Goal: Information Seeking & Learning: Learn about a topic

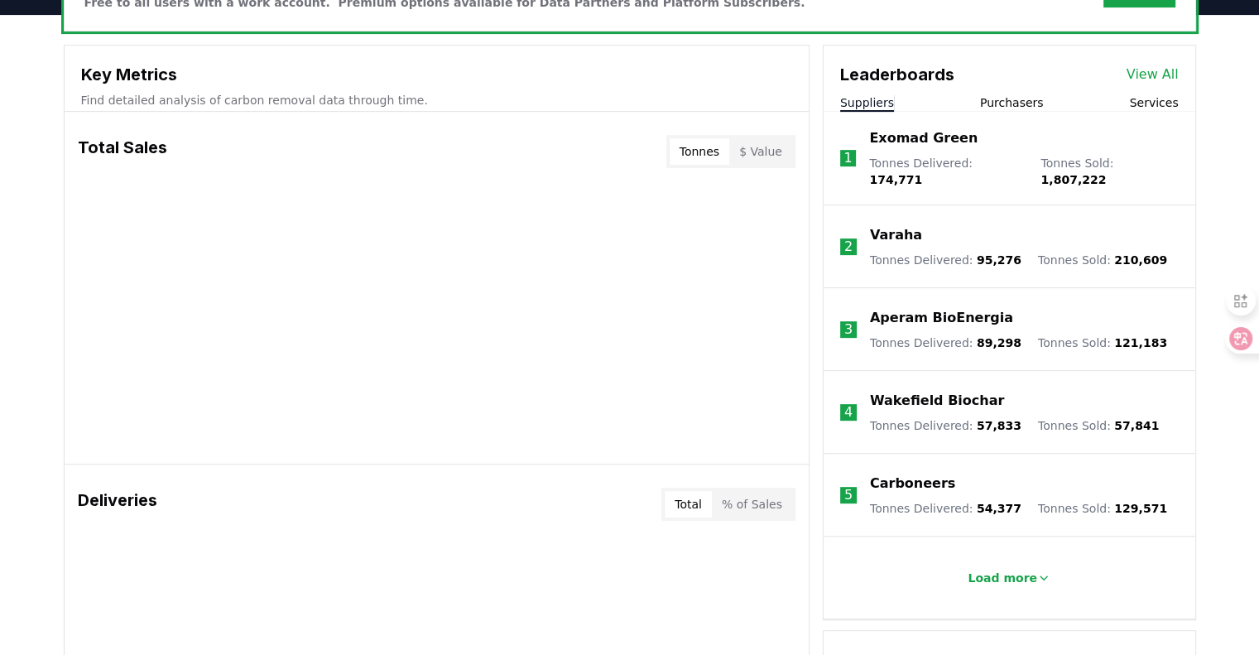
scroll to position [495, 0]
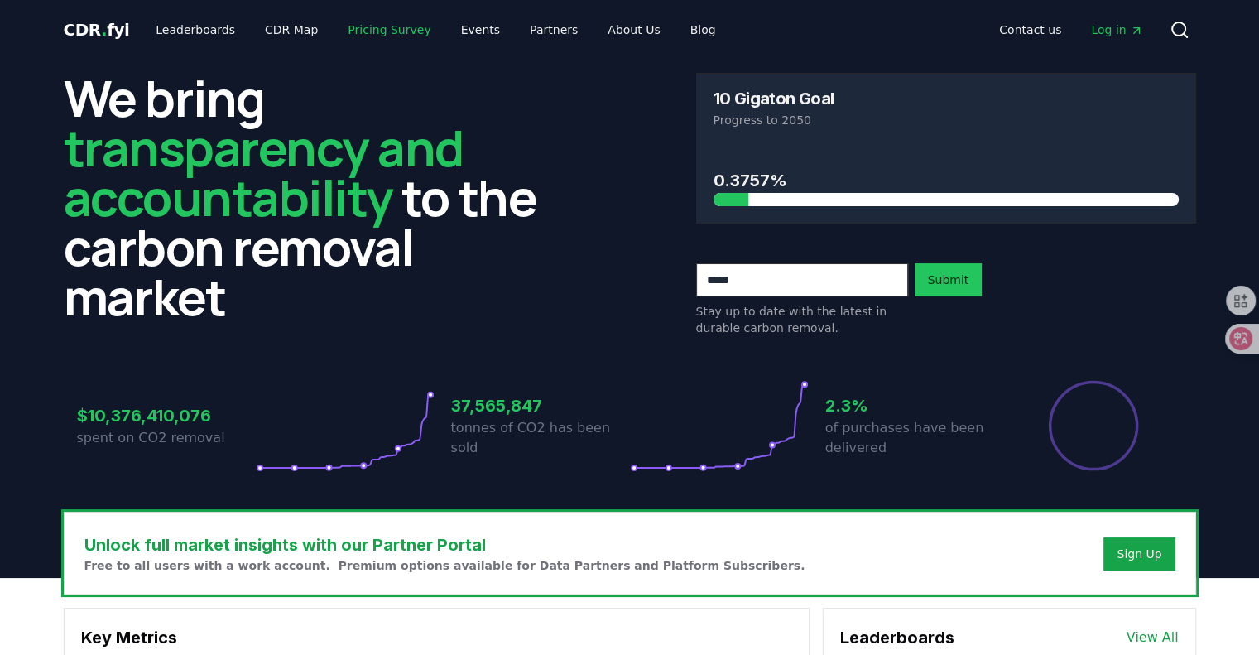
click at [363, 39] on link "Pricing Survey" at bounding box center [388, 30] width 109 height 30
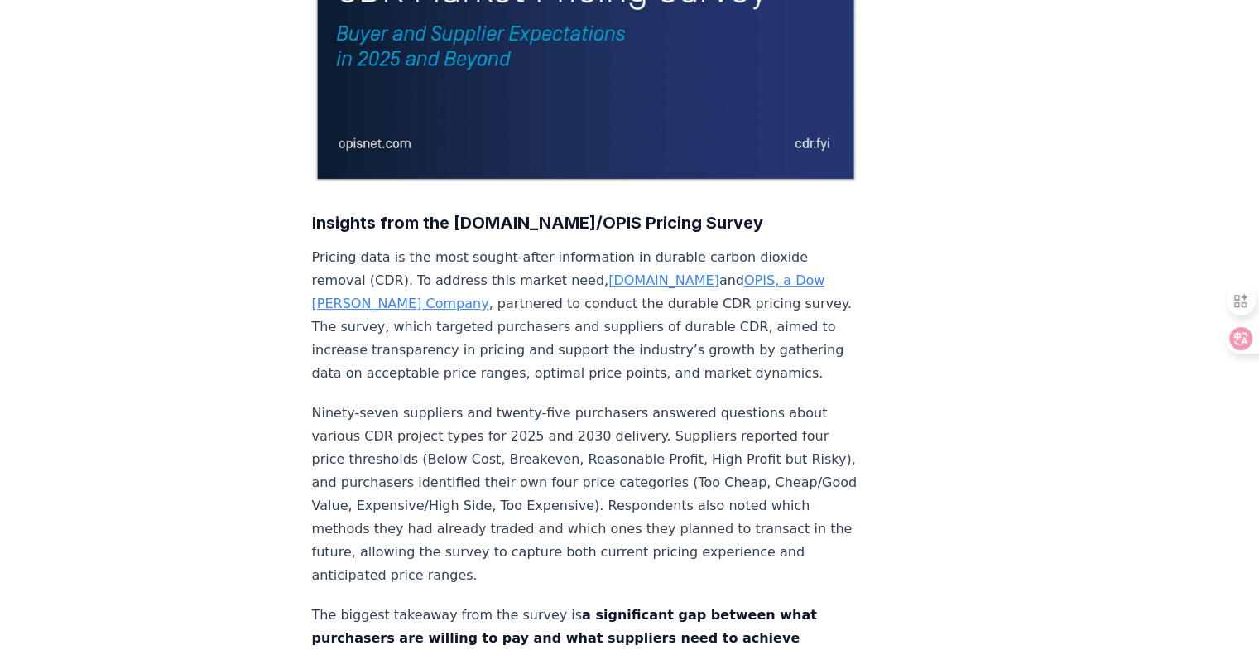
scroll to position [43, 0]
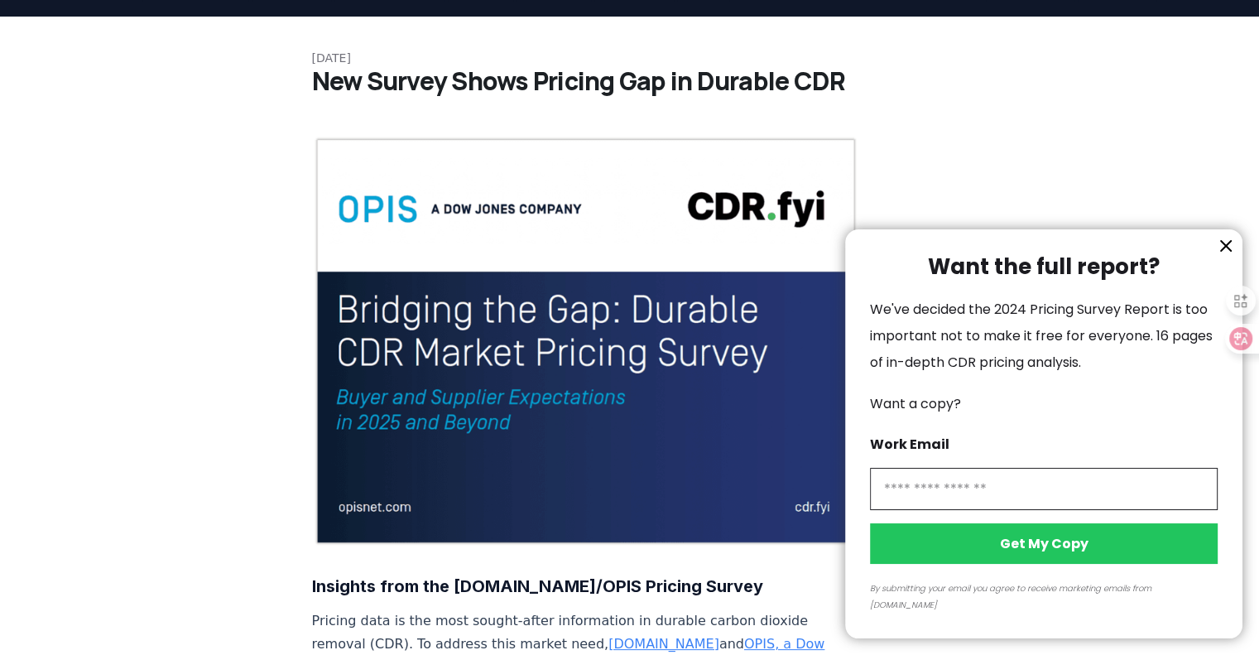
click at [1238, 267] on div "Want the full report? We've decided the 2024 Pricing Survey Report is too impor…" at bounding box center [1043, 433] width 397 height 409
click at [1224, 256] on icon "information" at bounding box center [1226, 246] width 20 height 20
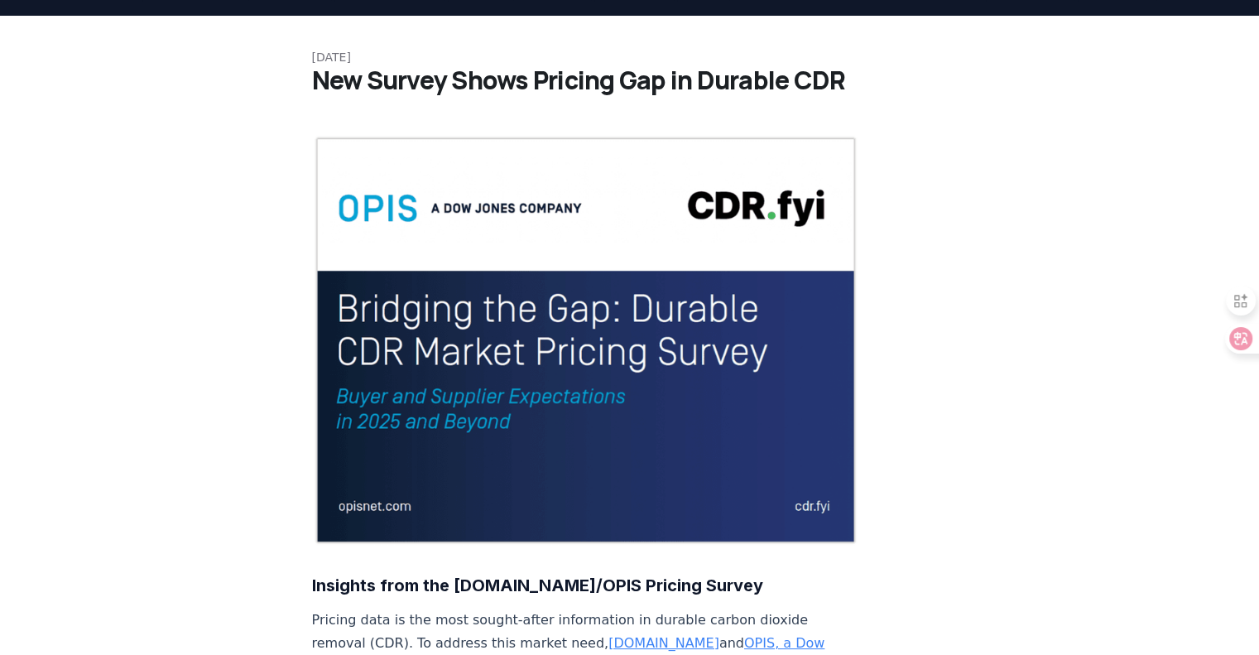
scroll to position [0, 0]
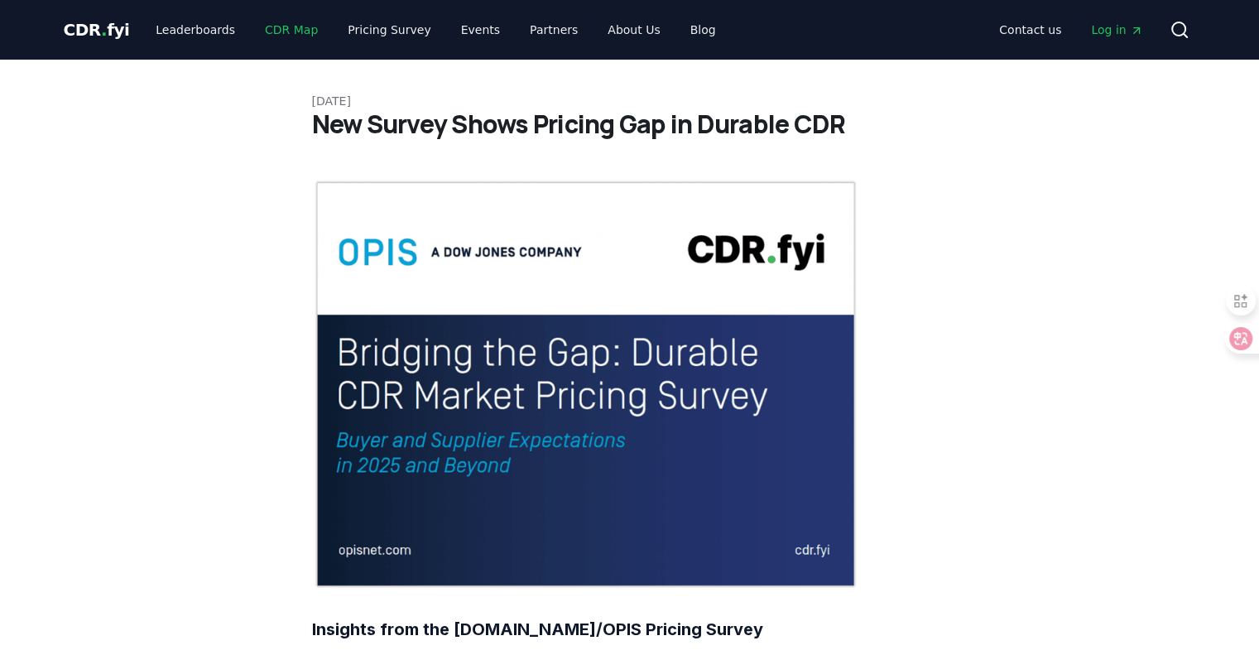
click at [267, 30] on link "CDR Map" at bounding box center [291, 30] width 79 height 30
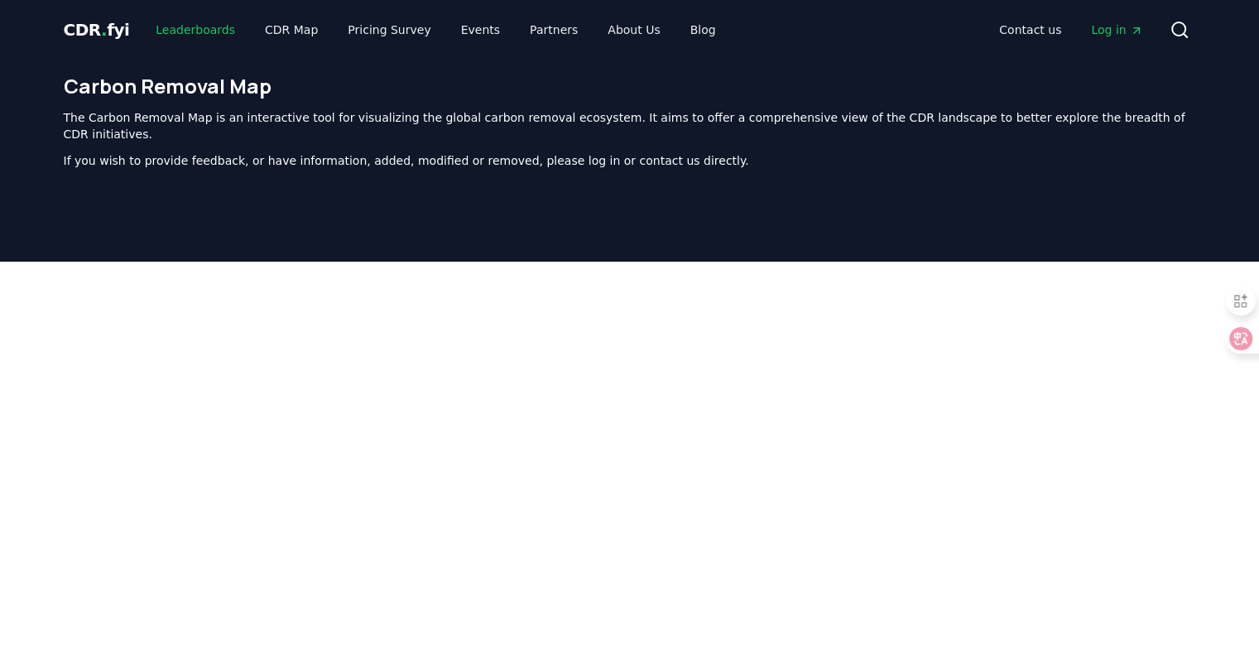
click at [194, 39] on link "Leaderboards" at bounding box center [195, 30] width 106 height 30
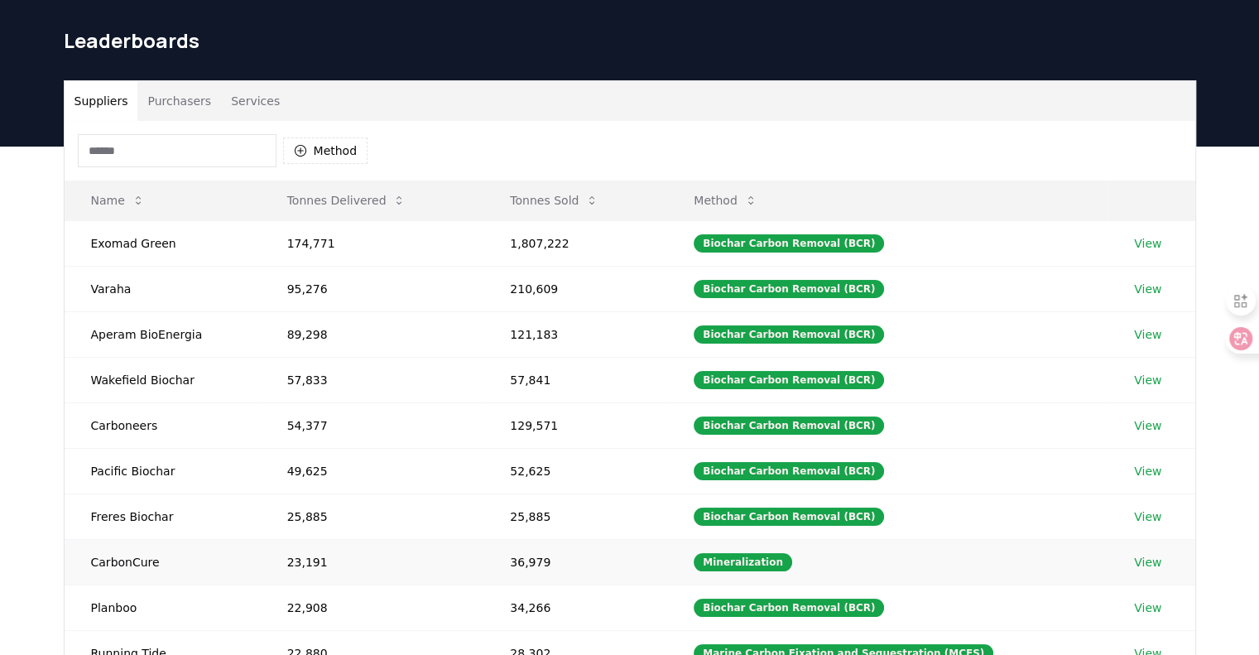
scroll to position [47, 0]
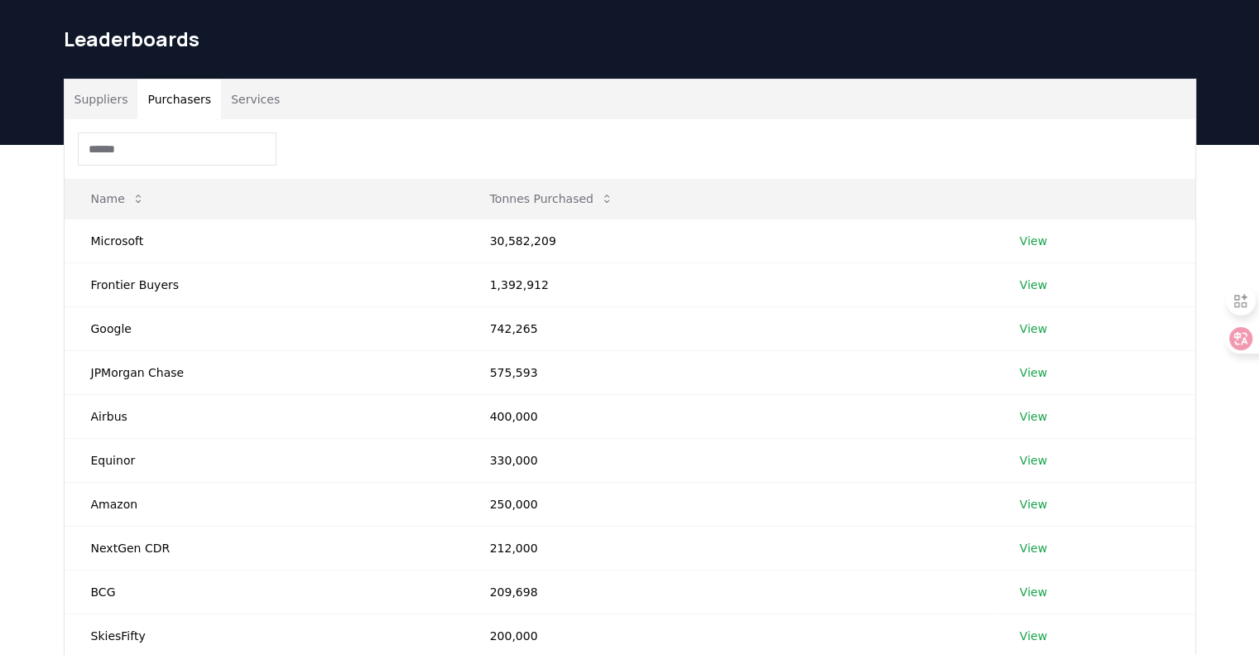
click at [171, 118] on button "Purchasers" at bounding box center [179, 99] width 84 height 40
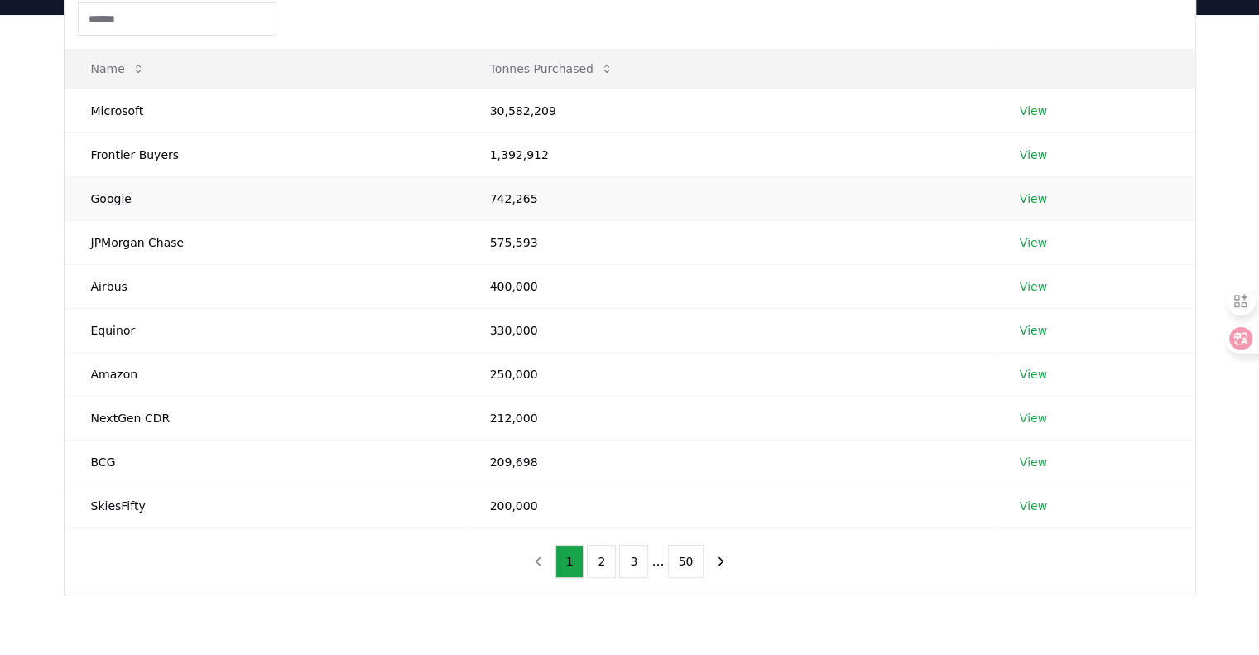
scroll to position [170, 0]
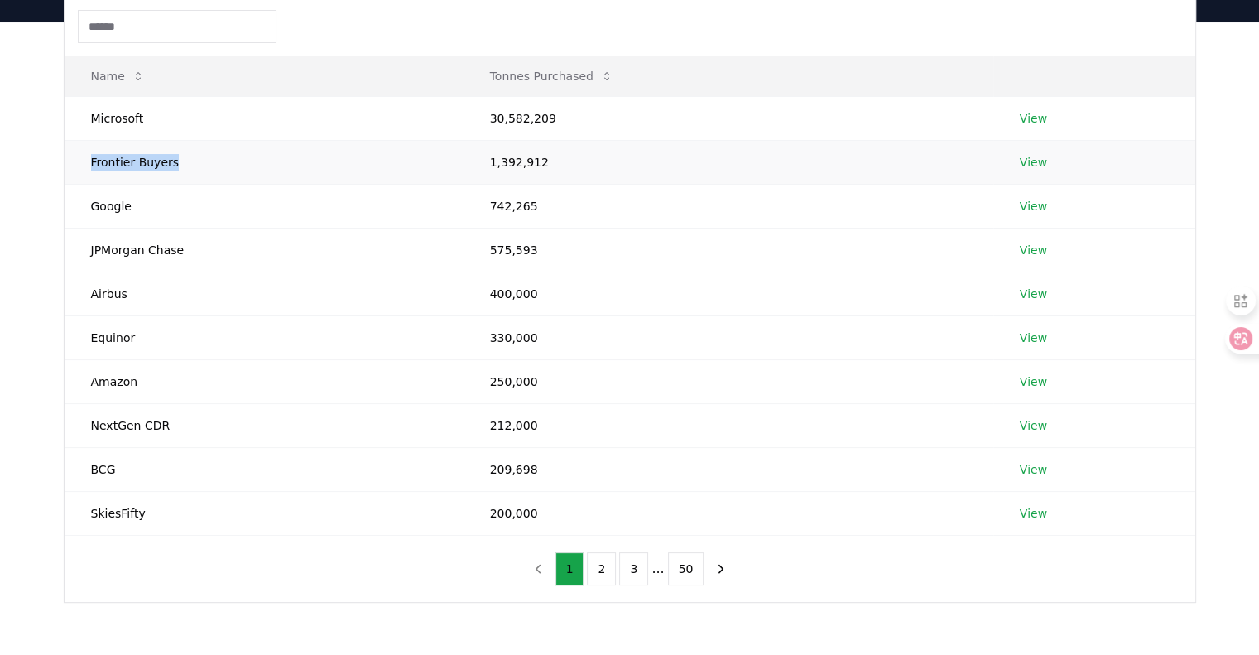
drag, startPoint x: 175, startPoint y: 164, endPoint x: 81, endPoint y: 170, distance: 93.7
click at [81, 170] on td "Frontier Buyers" at bounding box center [264, 162] width 399 height 44
copy td "Frontier Buyers"
click at [839, 212] on td "742,265" at bounding box center [729, 206] width 530 height 44
click at [1033, 115] on link "View" at bounding box center [1033, 118] width 27 height 17
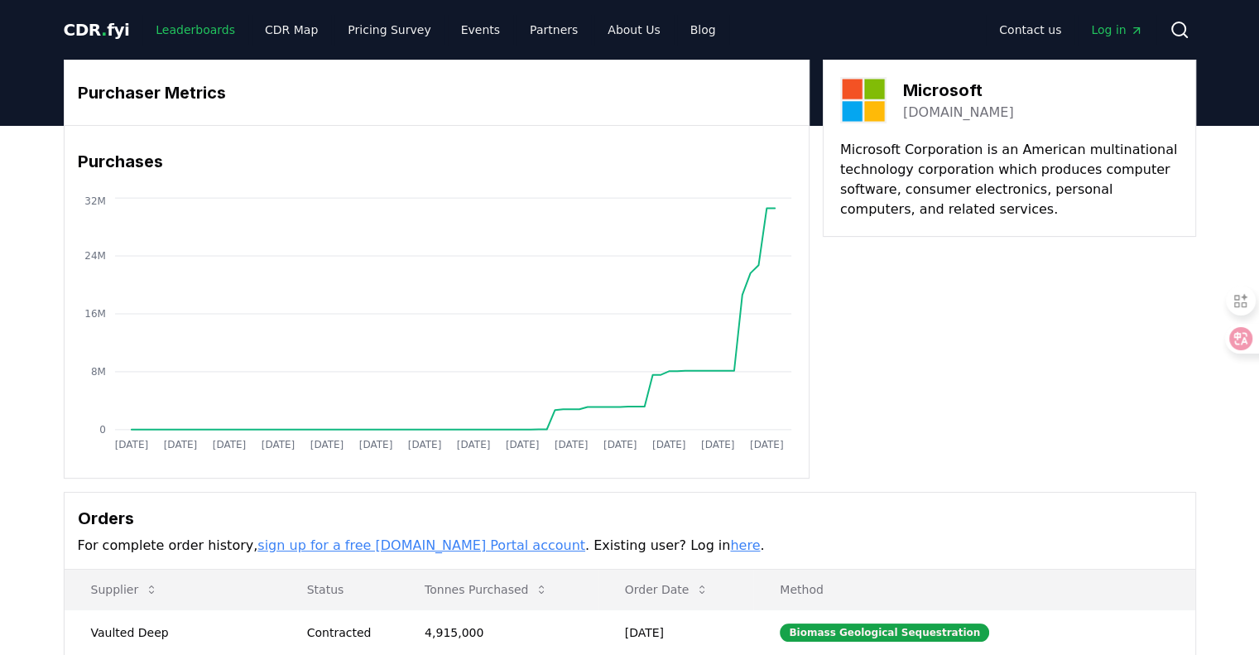
click at [185, 42] on link "Leaderboards" at bounding box center [195, 30] width 106 height 30
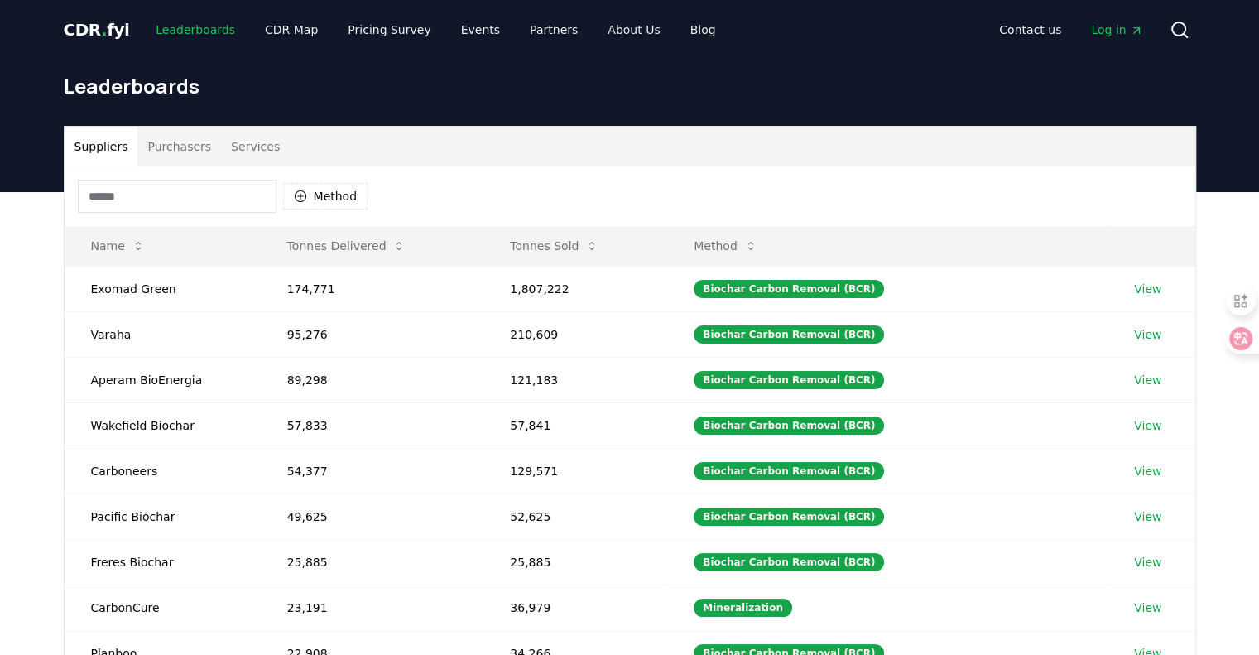
scroll to position [69, 0]
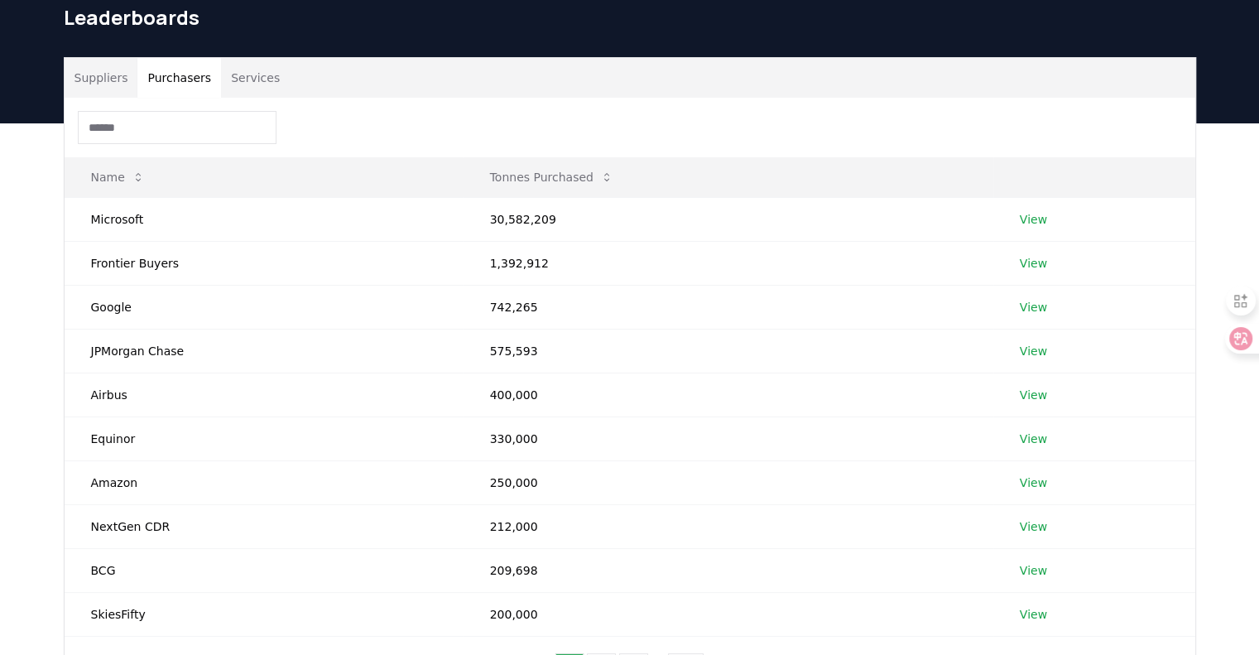
click at [168, 80] on button "Purchasers" at bounding box center [179, 78] width 84 height 40
click at [1038, 213] on link "View" at bounding box center [1033, 219] width 27 height 17
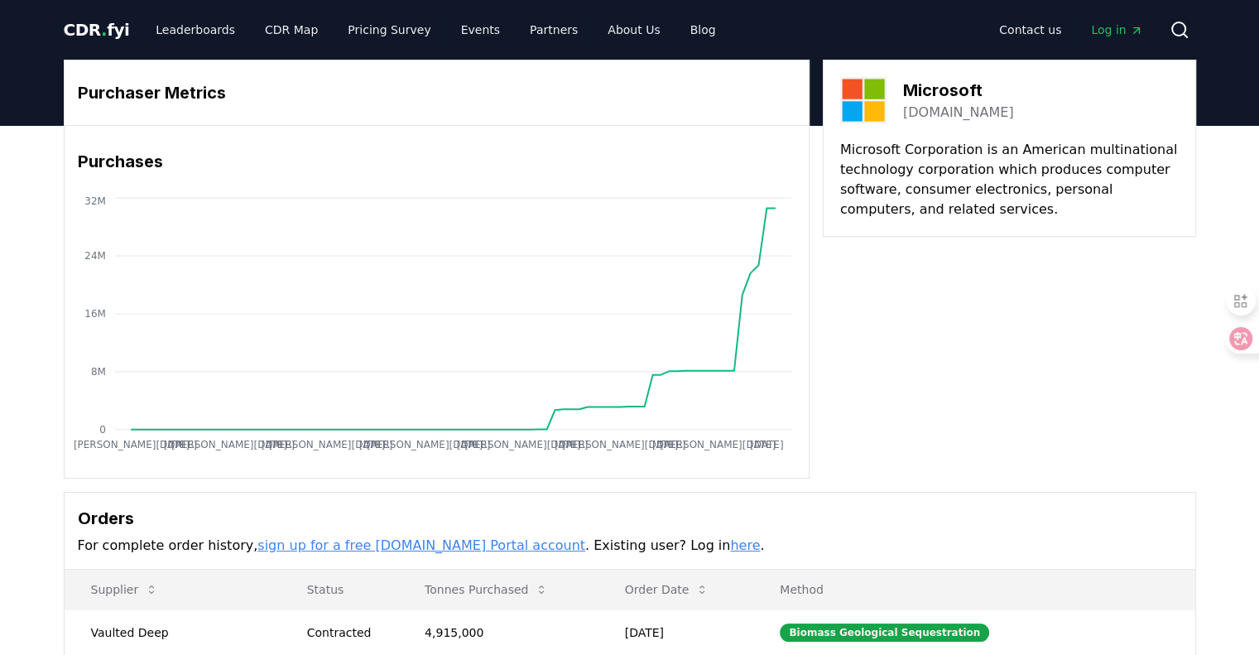
click at [966, 108] on link "[DOMAIN_NAME]" at bounding box center [958, 113] width 111 height 20
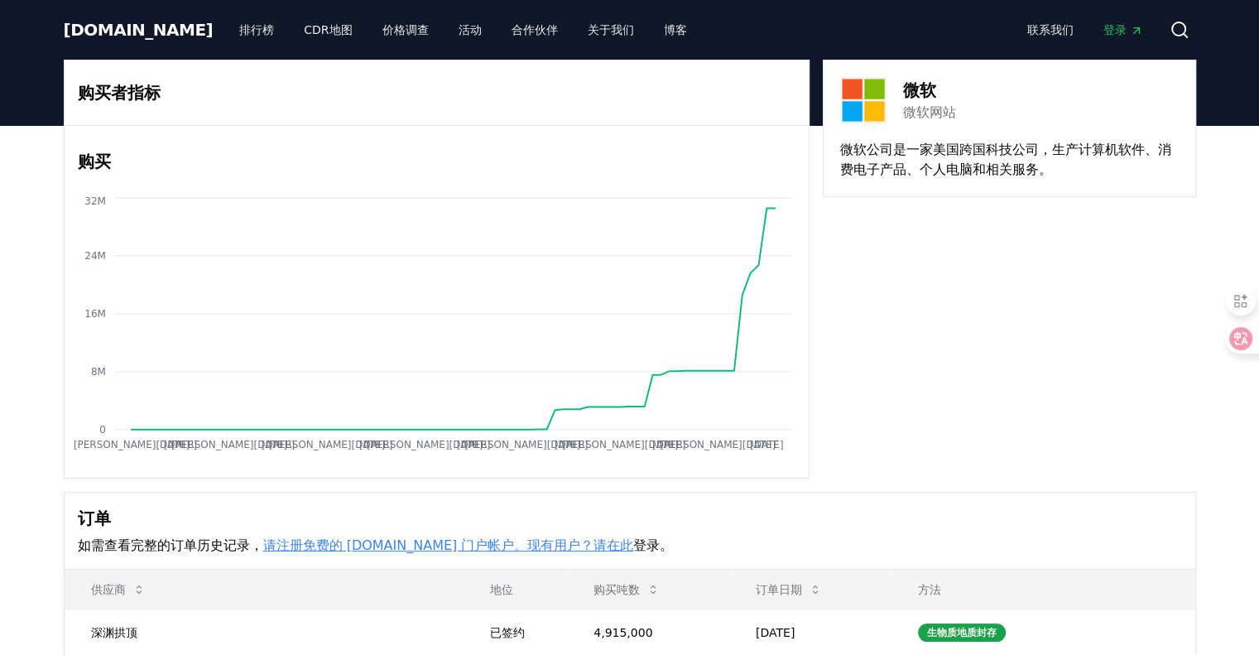
click at [102, 31] on font "[DOMAIN_NAME]" at bounding box center [139, 30] width 150 height 20
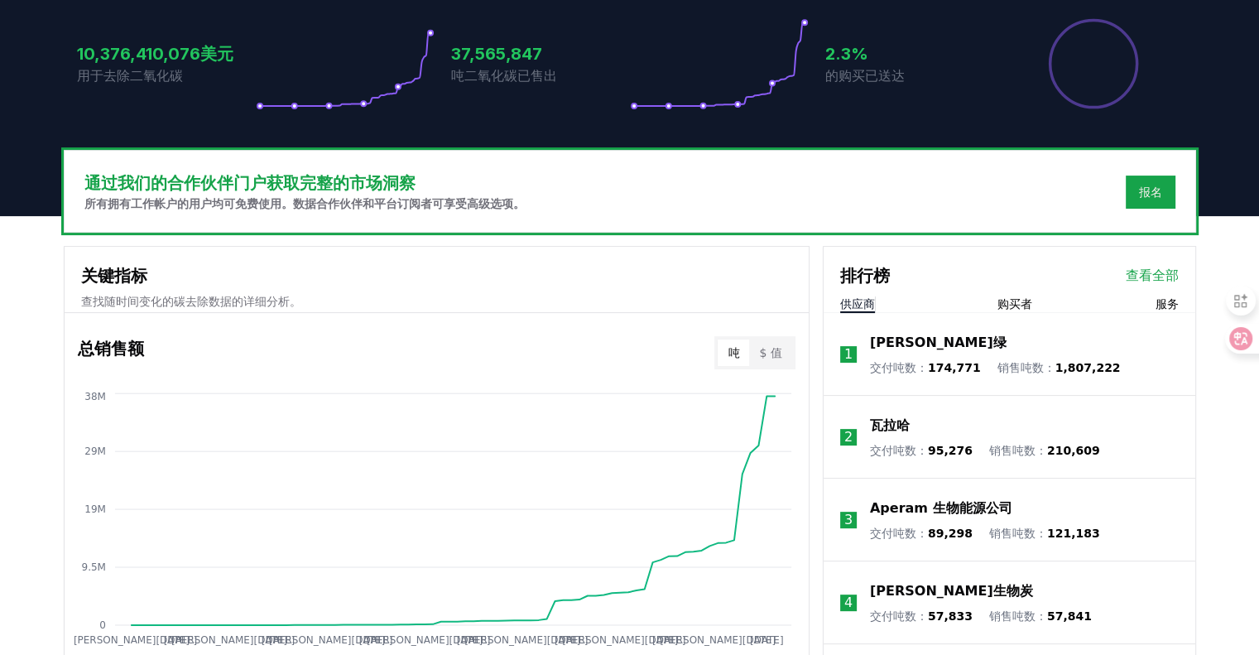
scroll to position [415, 0]
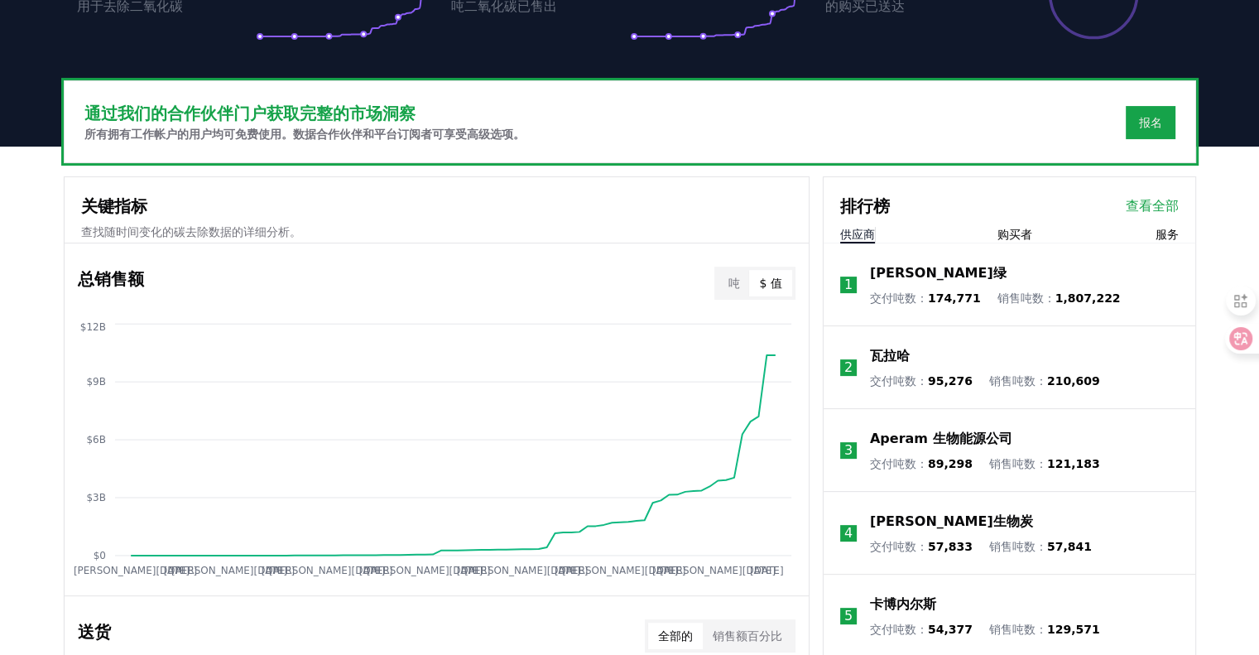
click at [769, 281] on font "$ 值" at bounding box center [770, 282] width 22 height 13
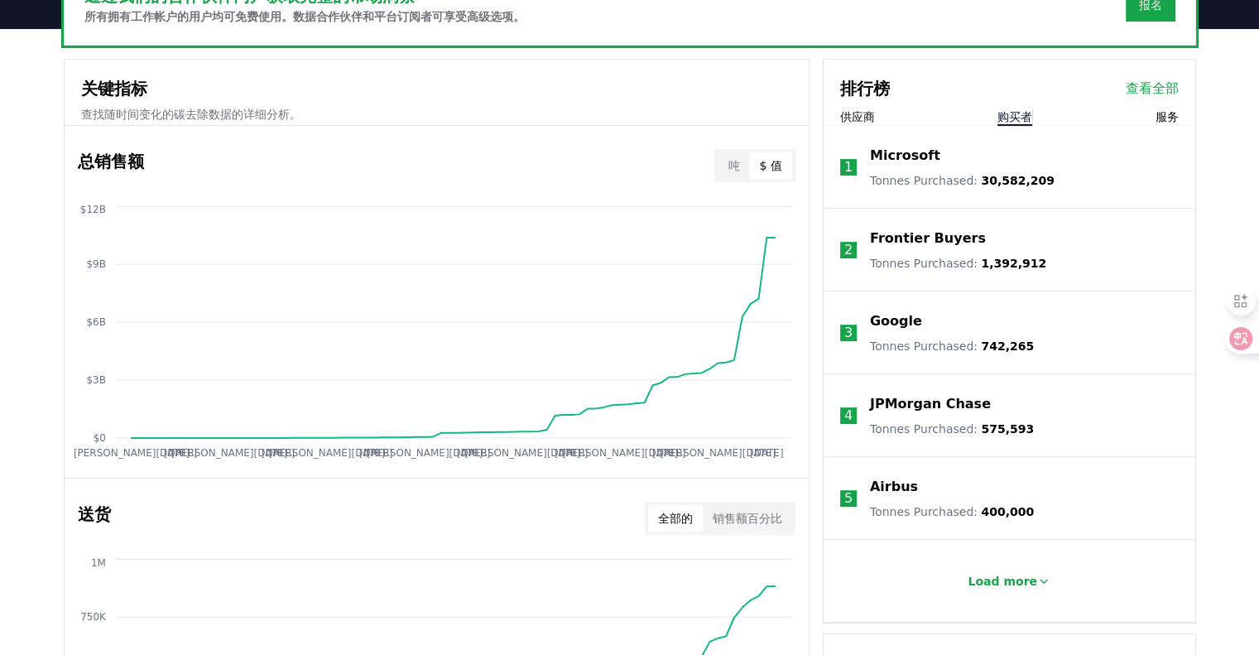
click at [1018, 113] on font "购买者" at bounding box center [1014, 116] width 35 height 13
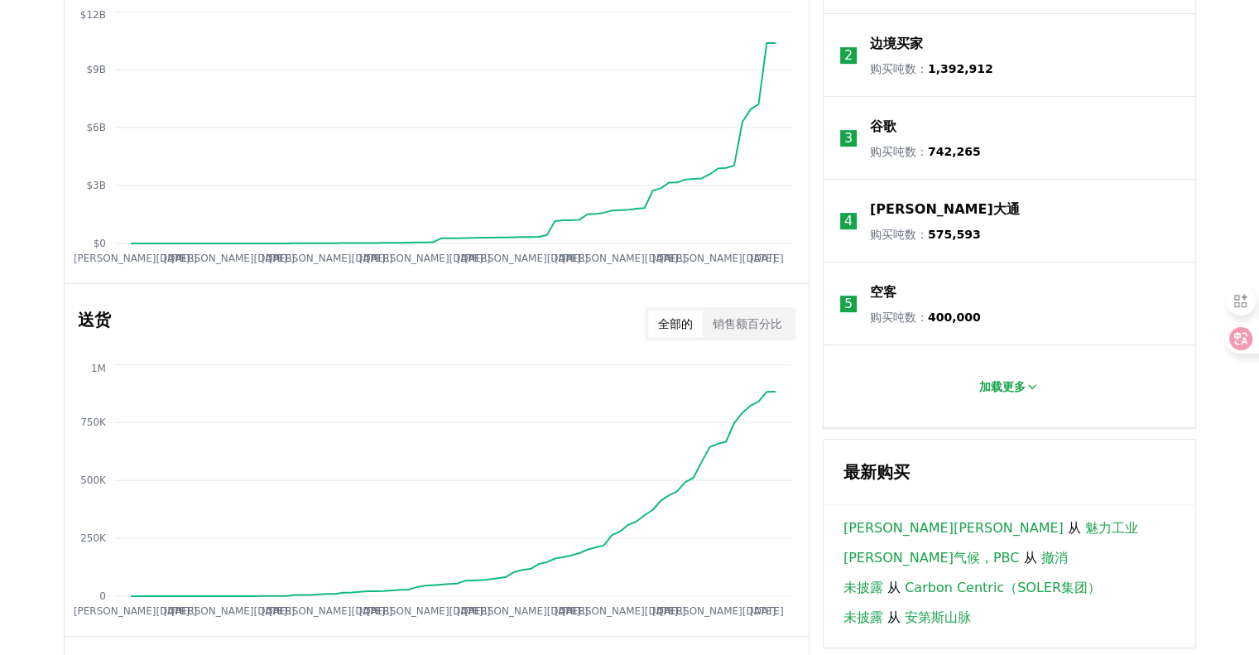
scroll to position [773, 0]
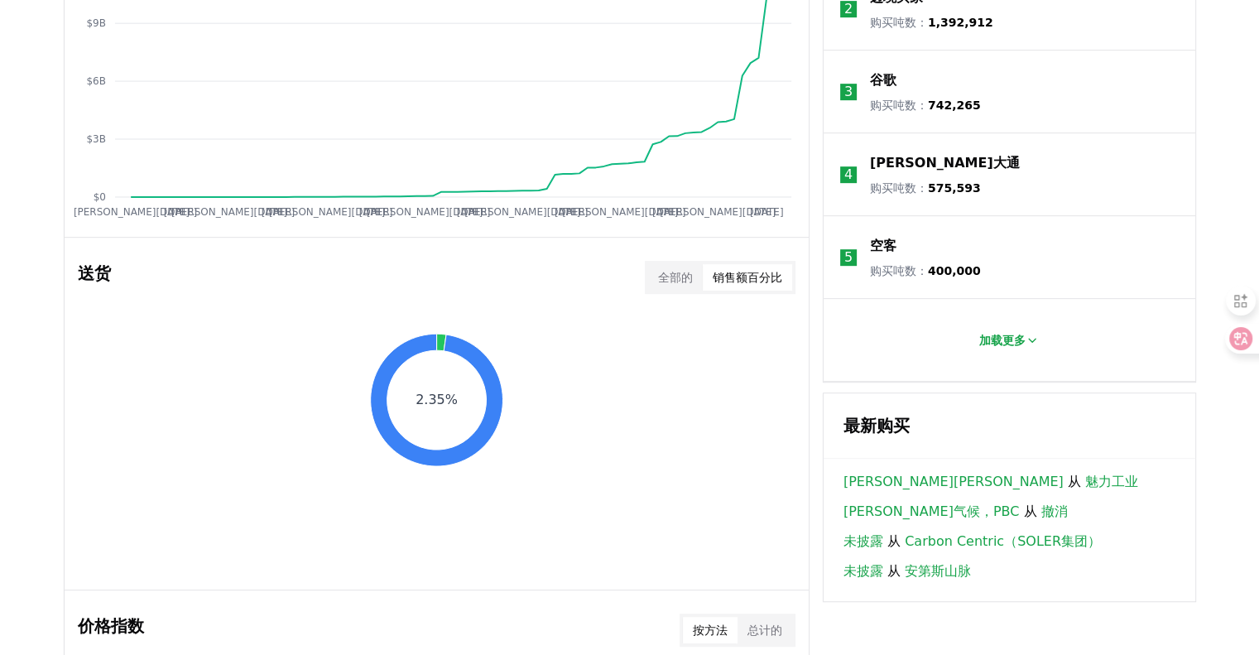
click at [781, 272] on font "销售额百分比" at bounding box center [748, 277] width 70 height 13
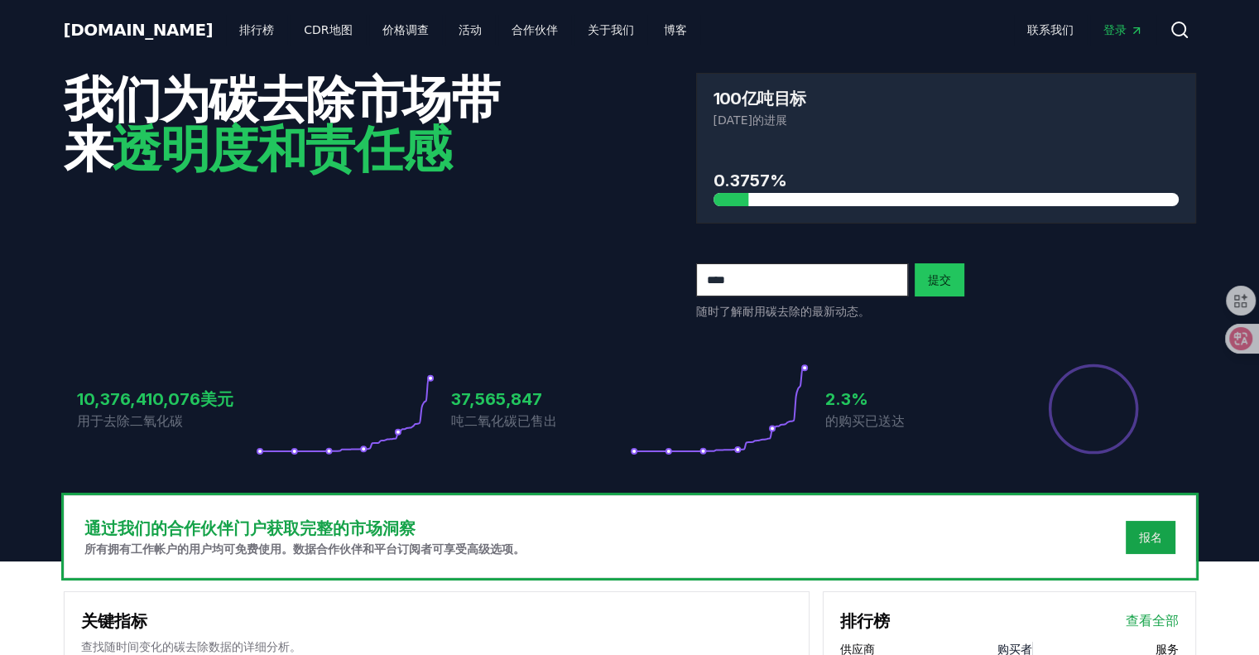
scroll to position [47, 0]
